Goal: Information Seeking & Learning: Find specific fact

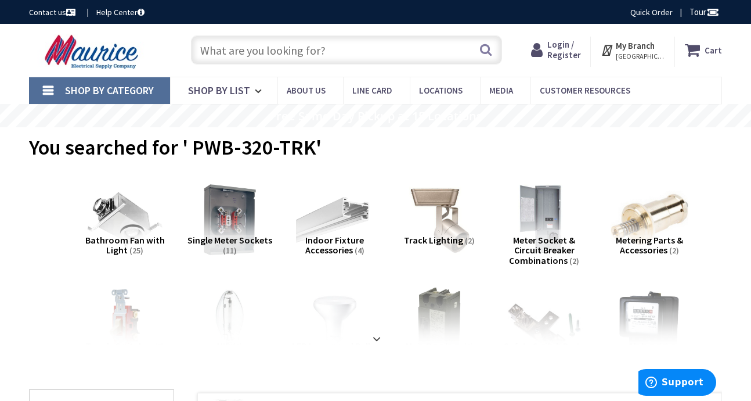
paste input "18004"
type input "18004"
click at [487, 51] on button "Search" at bounding box center [485, 50] width 15 height 26
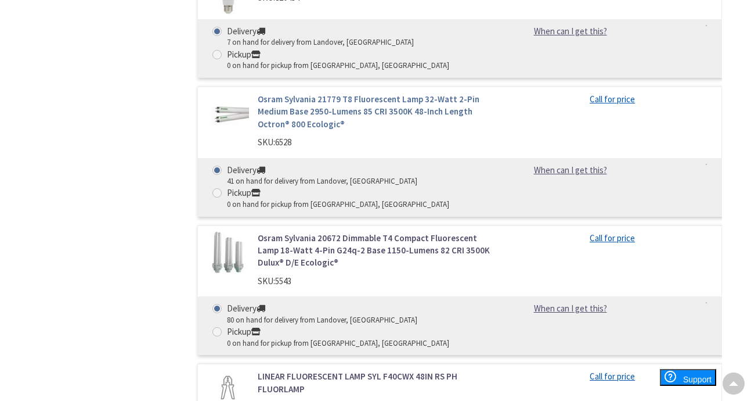
scroll to position [4550, 0]
